Goal: Task Accomplishment & Management: Complete application form

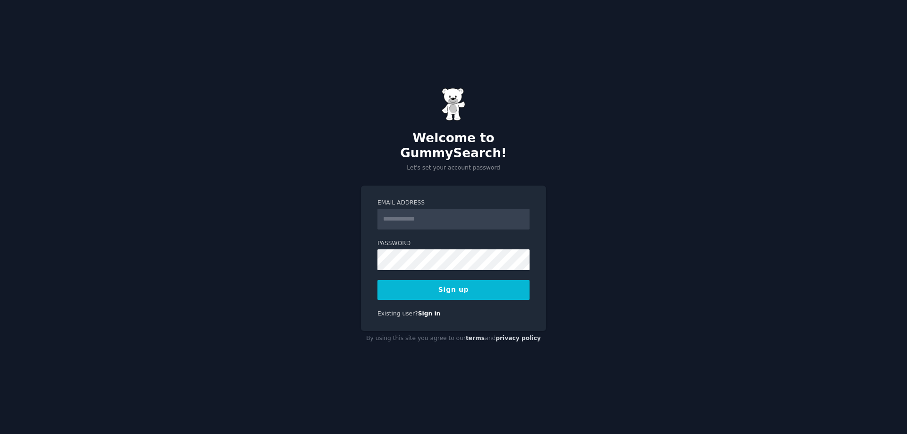
click at [395, 131] on div "Welcome to GummySearch! Let's set your account password" at bounding box center [453, 130] width 185 height 85
click at [429, 240] on label "Password" at bounding box center [454, 244] width 152 height 9
click at [414, 216] on input "Email Address" at bounding box center [454, 219] width 152 height 21
type input "**********"
click at [447, 281] on button "Sign up" at bounding box center [454, 290] width 152 height 20
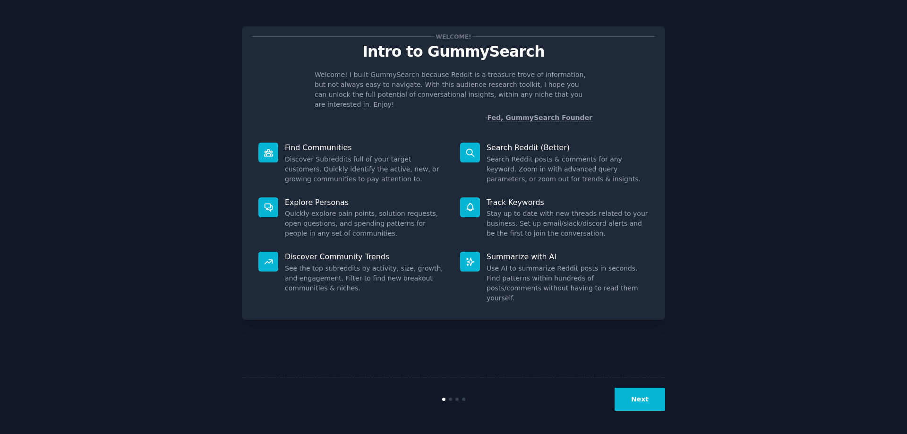
click at [649, 399] on button "Next" at bounding box center [640, 399] width 51 height 23
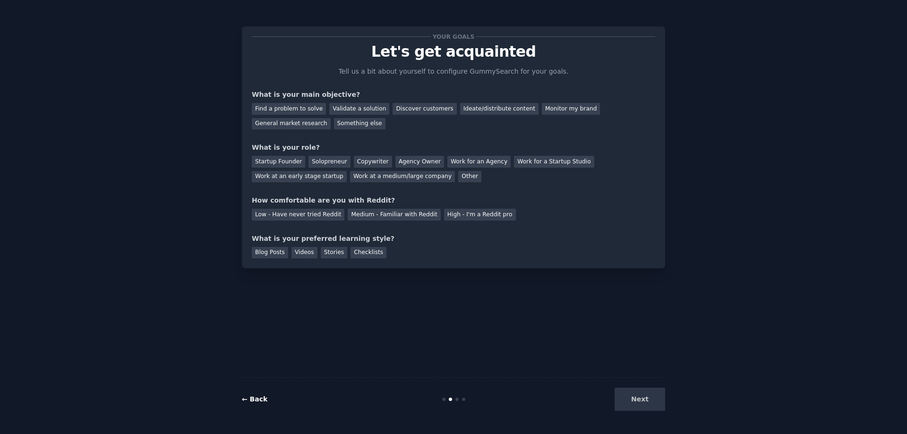
click at [244, 400] on link "← Back" at bounding box center [255, 399] width 26 height 8
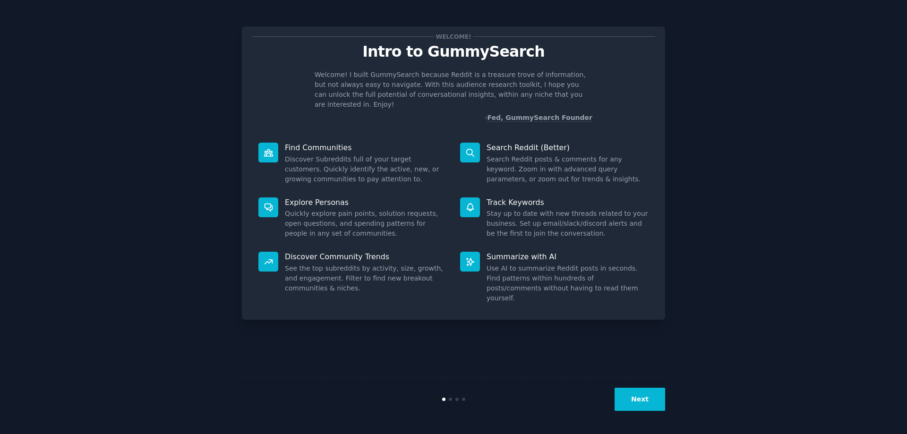
click at [287, 157] on dd "Discover Subreddits full of your target customers. Quickly identify the active,…" at bounding box center [366, 170] width 162 height 30
drag, startPoint x: 284, startPoint y: 155, endPoint x: 351, endPoint y: 141, distance: 68.0
click at [351, 142] on div "Find Communities Discover Subreddits full of your target customers. Quickly ide…" at bounding box center [353, 163] width 202 height 55
click at [399, 163] on dd "Discover Subreddits full of your target customers. Quickly identify the active,…" at bounding box center [366, 170] width 162 height 30
